Goal: Information Seeking & Learning: Learn about a topic

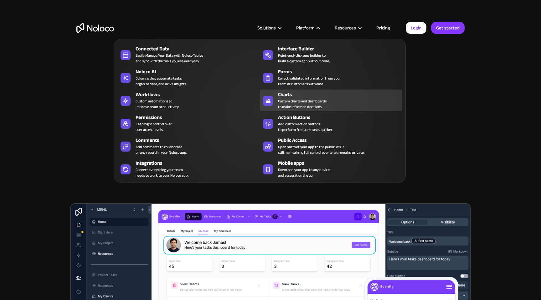
click at [291, 96] on div "Charts" at bounding box center [341, 95] width 127 height 8
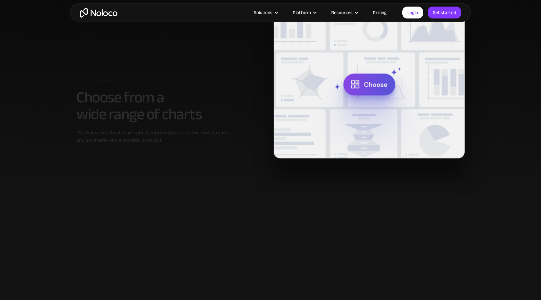
scroll to position [305, 0]
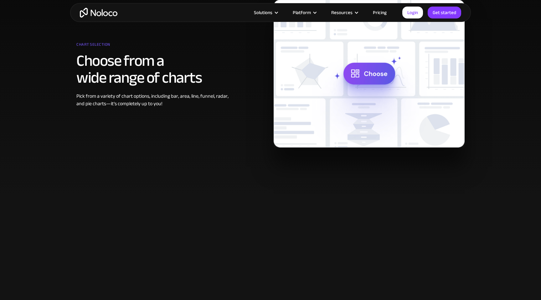
click at [385, 10] on link "Pricing" at bounding box center [379, 12] width 29 height 8
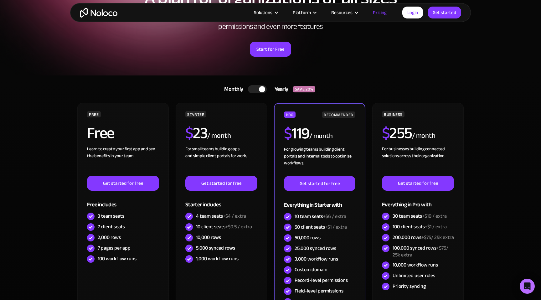
scroll to position [87, 0]
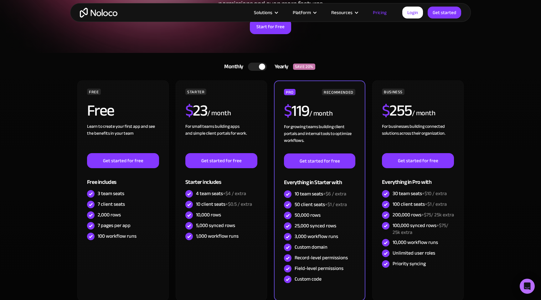
click at [98, 13] on img "home" at bounding box center [99, 13] width 38 height 10
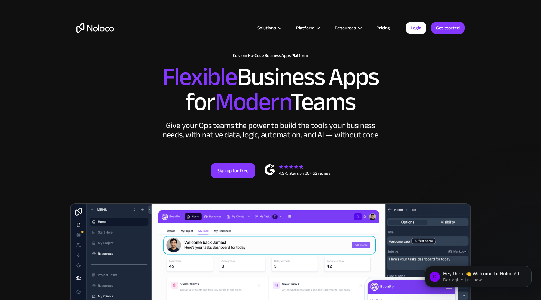
click at [384, 27] on link "Pricing" at bounding box center [382, 28] width 29 height 8
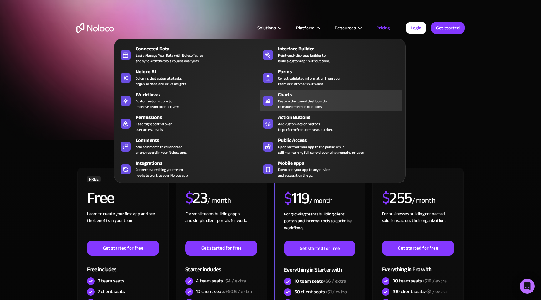
click at [303, 90] on link "Charts Custom charts and dashboards to make informed decisions." at bounding box center [331, 99] width 142 height 21
